Goal: Check status

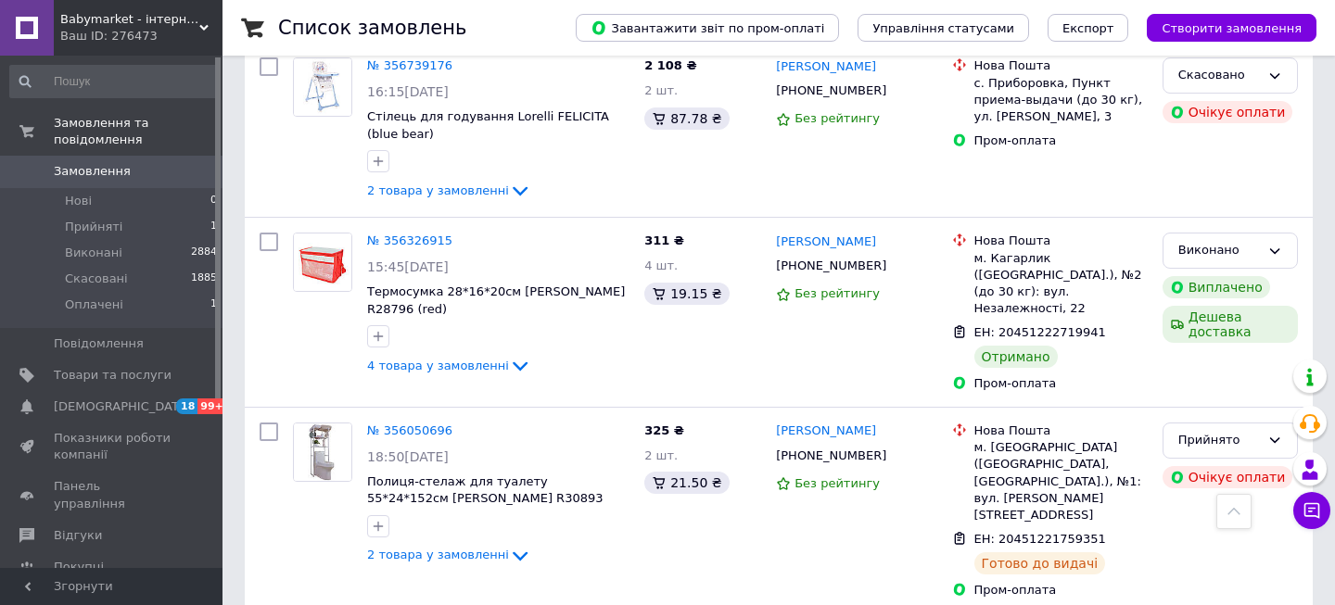
scroll to position [388, 0]
